Goal: Complete application form

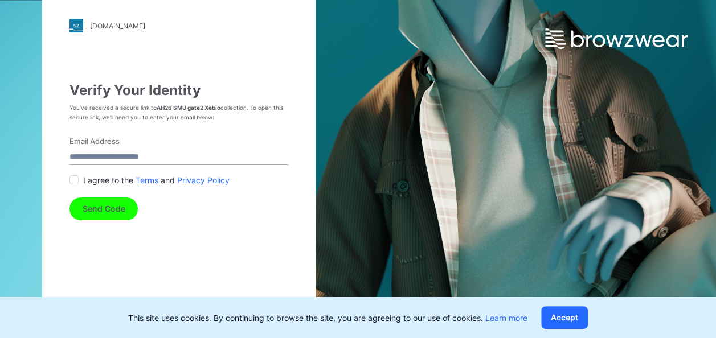
click at [168, 151] on input "Email Address" at bounding box center [178, 157] width 219 height 15
type input "**********"
click at [76, 181] on span at bounding box center [73, 179] width 9 height 9
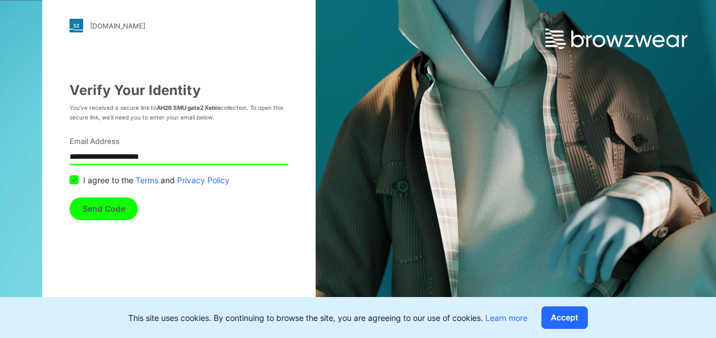
click at [89, 219] on button "Send Code" at bounding box center [103, 209] width 68 height 23
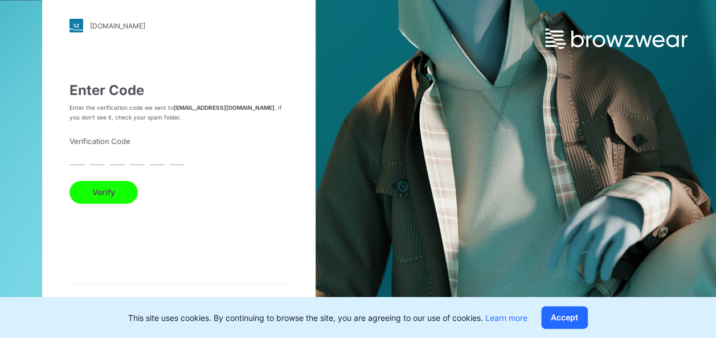
click at [83, 163] on input "text" at bounding box center [76, 157] width 15 height 15
type input "*"
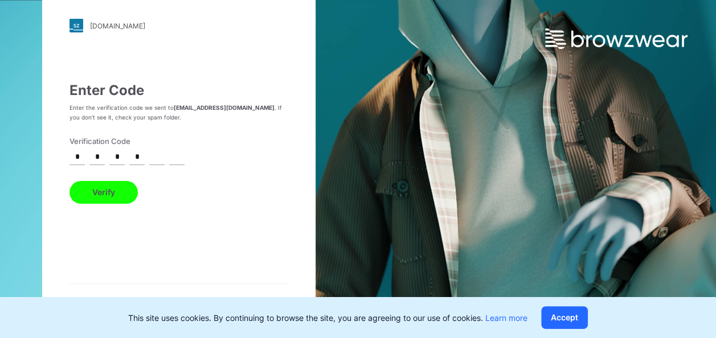
type input "*"
click at [69, 181] on button "Verify" at bounding box center [103, 192] width 68 height 23
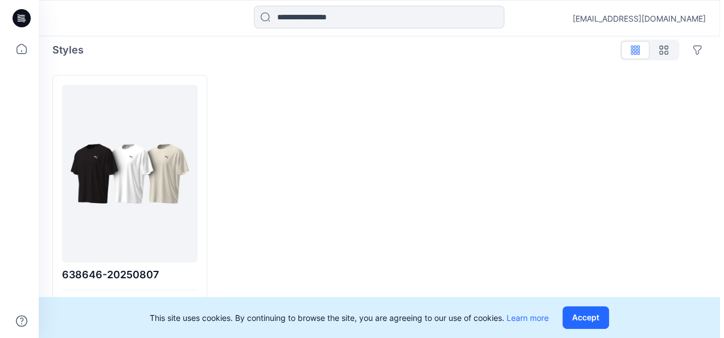
scroll to position [11, 0]
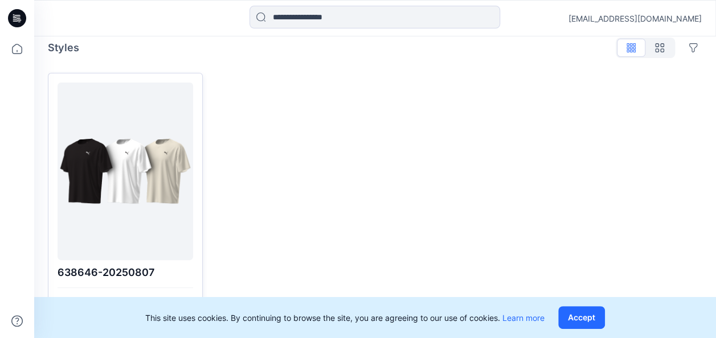
click at [131, 128] on div at bounding box center [125, 171] width 126 height 169
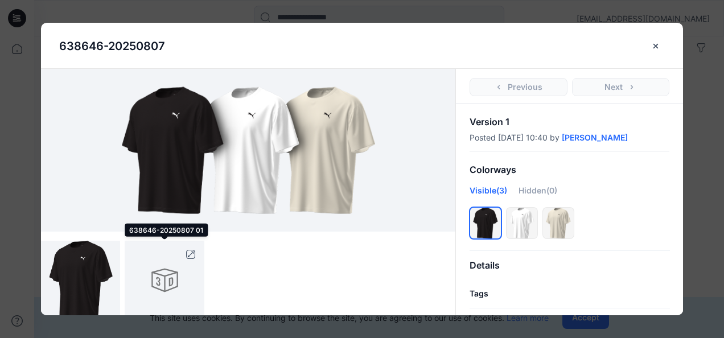
click at [175, 281] on div at bounding box center [164, 280] width 79 height 79
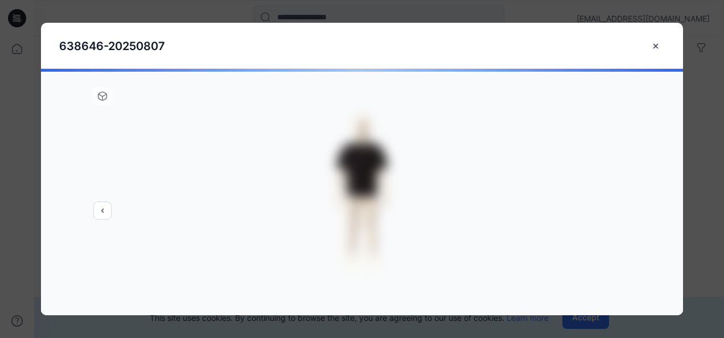
click at [659, 46] on icon "close-btn" at bounding box center [655, 46] width 9 height 9
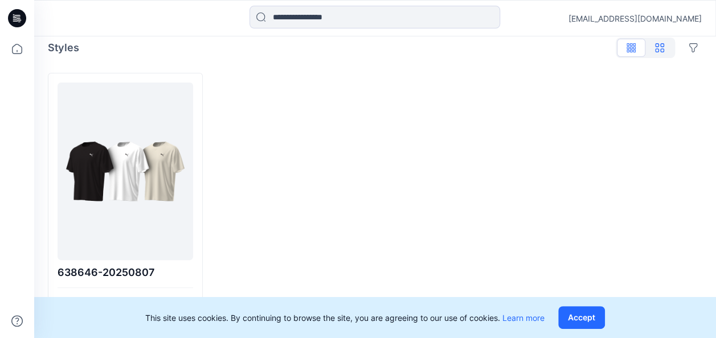
click at [658, 47] on icon "button" at bounding box center [659, 47] width 9 height 9
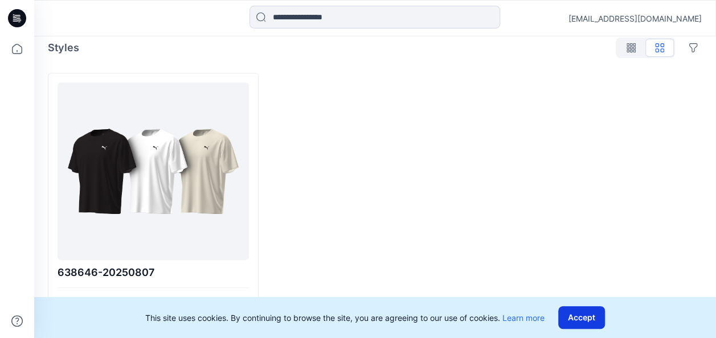
click at [572, 317] on button "Accept" at bounding box center [581, 317] width 47 height 23
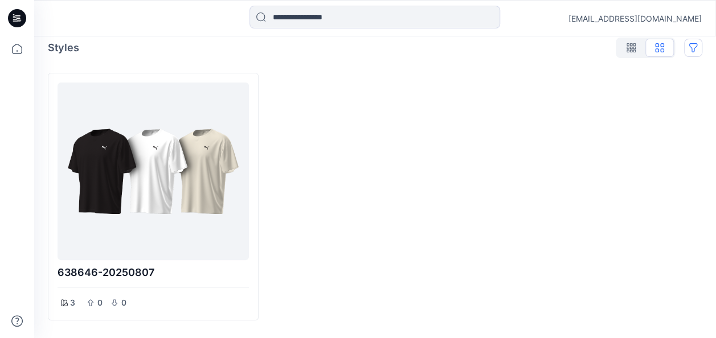
click at [690, 49] on button "Options" at bounding box center [693, 48] width 18 height 18
click at [518, 136] on div at bounding box center [596, 197] width 211 height 248
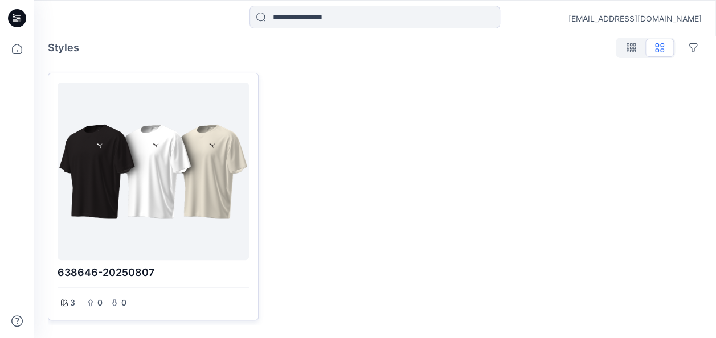
click at [163, 188] on div at bounding box center [153, 171] width 182 height 169
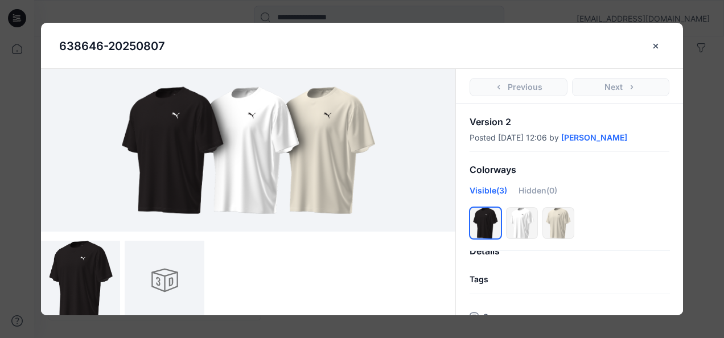
scroll to position [0, 0]
click at [472, 292] on h4 "Tags" at bounding box center [569, 294] width 227 height 10
click at [493, 260] on div "Details" at bounding box center [569, 265] width 227 height 29
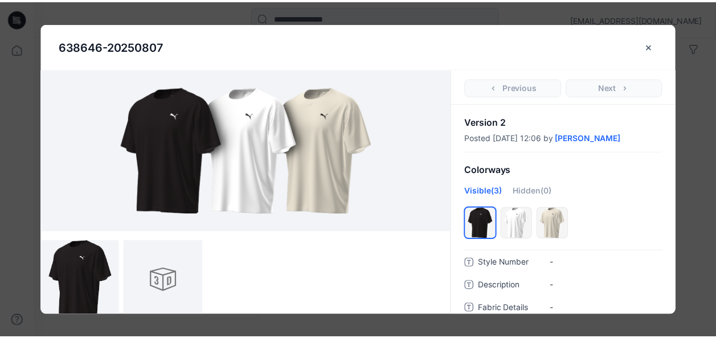
scroll to position [220, 0]
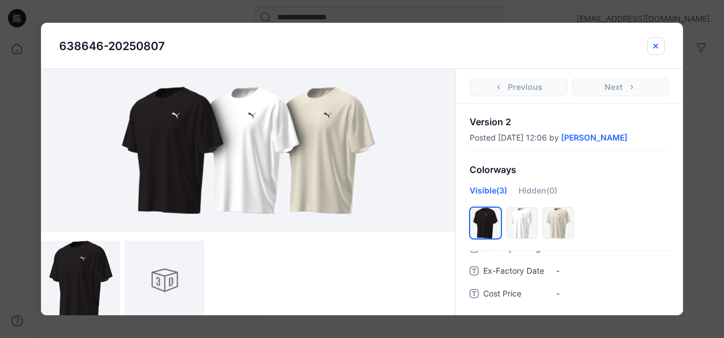
click at [656, 43] on icon "close-btn" at bounding box center [655, 46] width 9 height 9
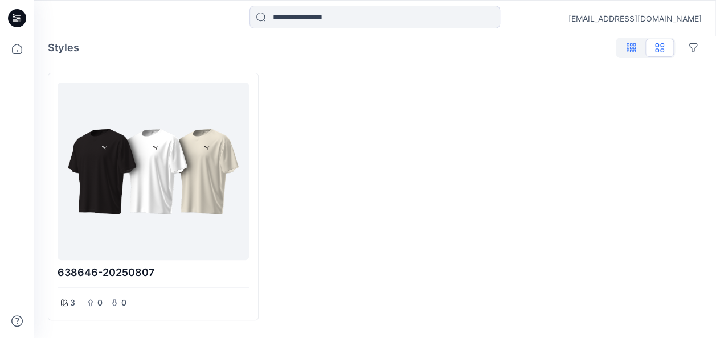
click at [632, 47] on icon "button" at bounding box center [631, 50] width 3 height 6
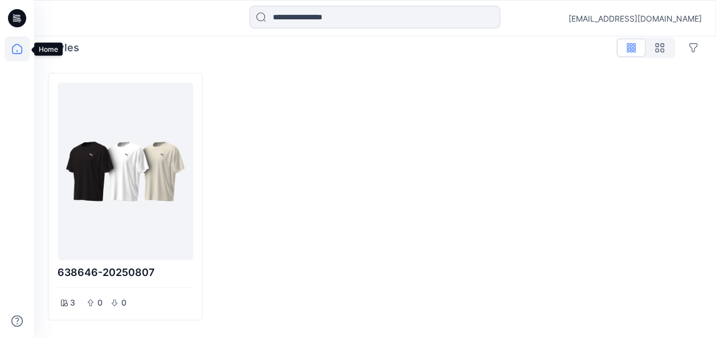
click at [13, 46] on icon at bounding box center [17, 48] width 25 height 25
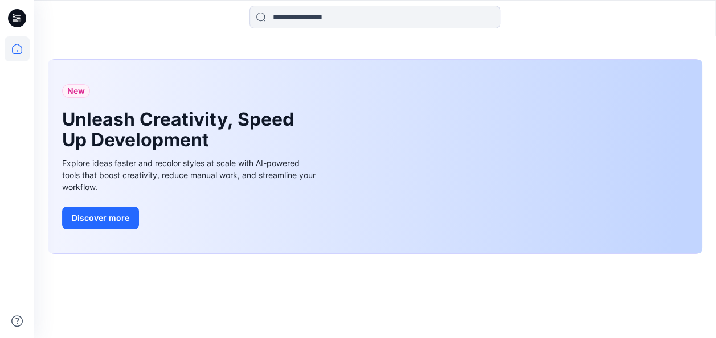
click at [13, 46] on icon at bounding box center [17, 48] width 25 height 25
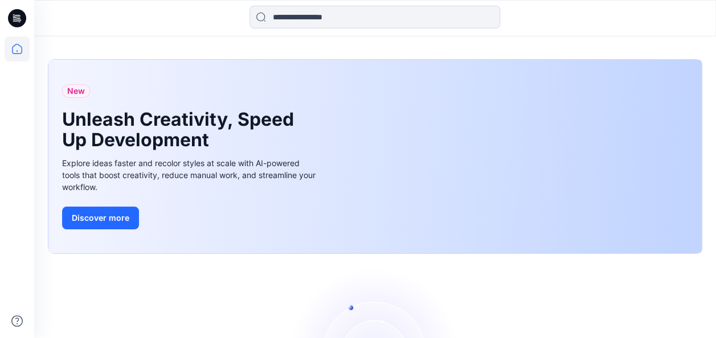
click at [10, 17] on icon at bounding box center [17, 18] width 18 height 18
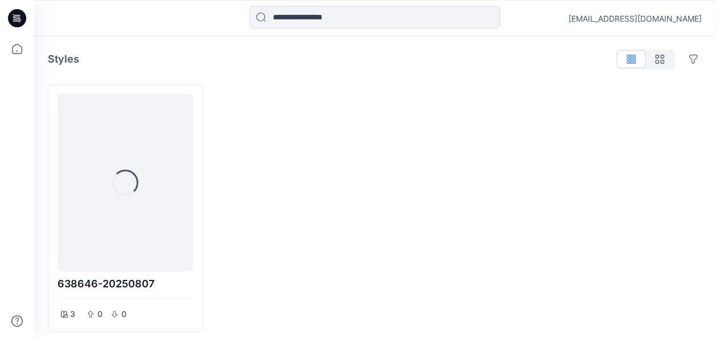
scroll to position [11, 0]
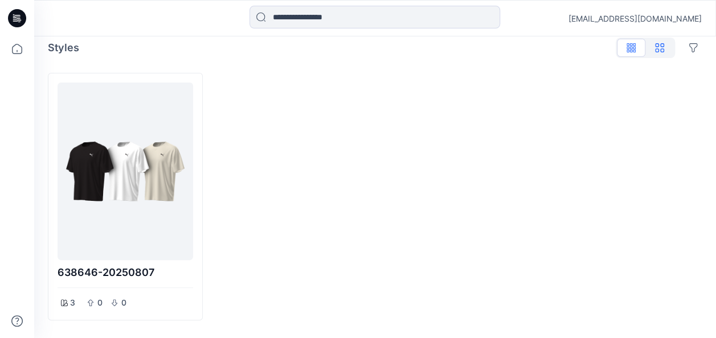
click at [664, 42] on button "button" at bounding box center [659, 48] width 28 height 18
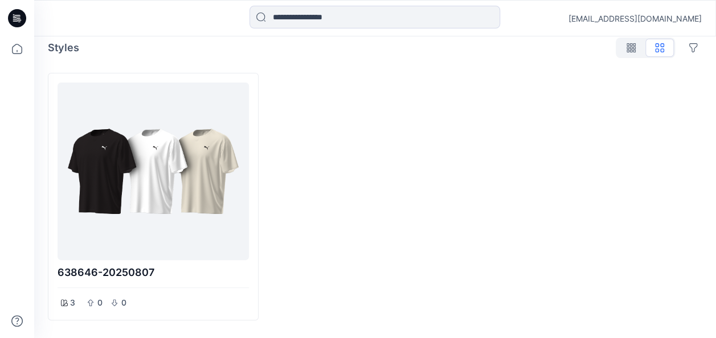
drag, startPoint x: 663, startPoint y: 42, endPoint x: 651, endPoint y: 48, distance: 13.5
click at [655, 46] on div at bounding box center [645, 48] width 59 height 21
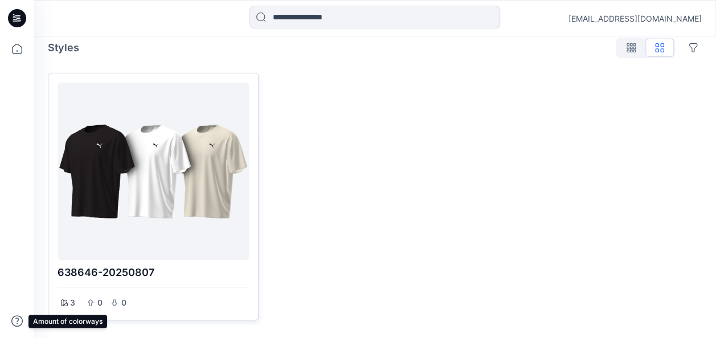
click at [67, 301] on div "3" at bounding box center [68, 303] width 21 height 16
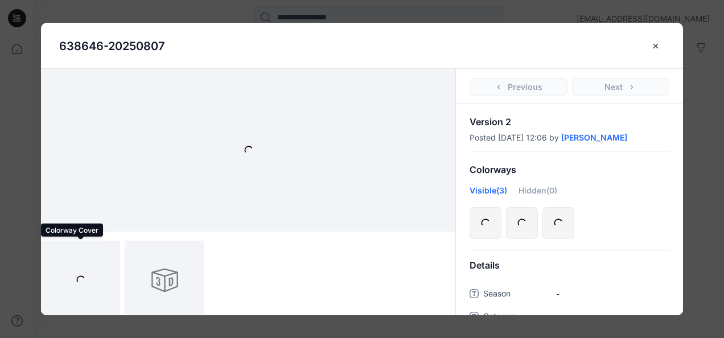
click at [67, 300] on div at bounding box center [80, 280] width 79 height 79
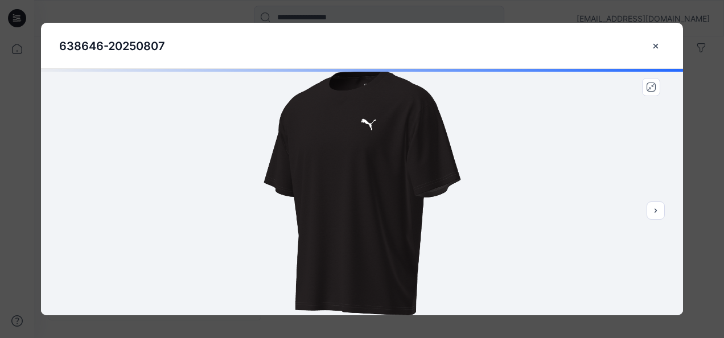
drag, startPoint x: 217, startPoint y: 254, endPoint x: 233, endPoint y: 247, distance: 17.3
click at [233, 247] on div at bounding box center [362, 192] width 642 height 247
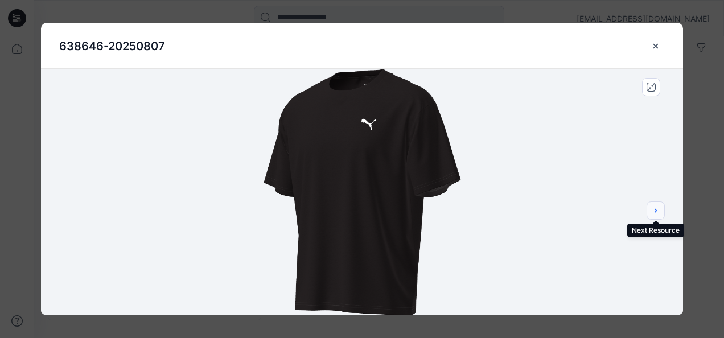
click at [658, 207] on icon "next" at bounding box center [655, 210] width 9 height 9
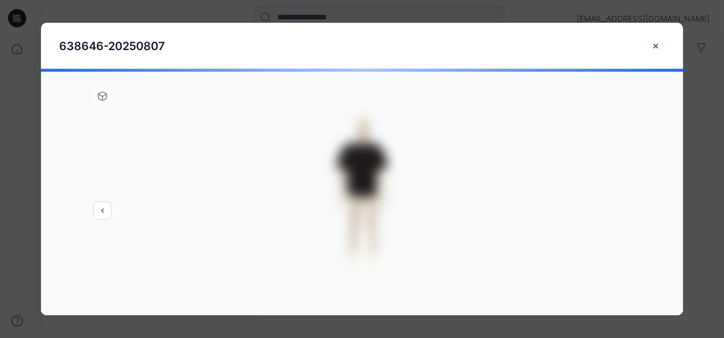
click at [655, 46] on icon "close-btn" at bounding box center [656, 45] width 5 height 5
